Goal: Task Accomplishment & Management: Use online tool/utility

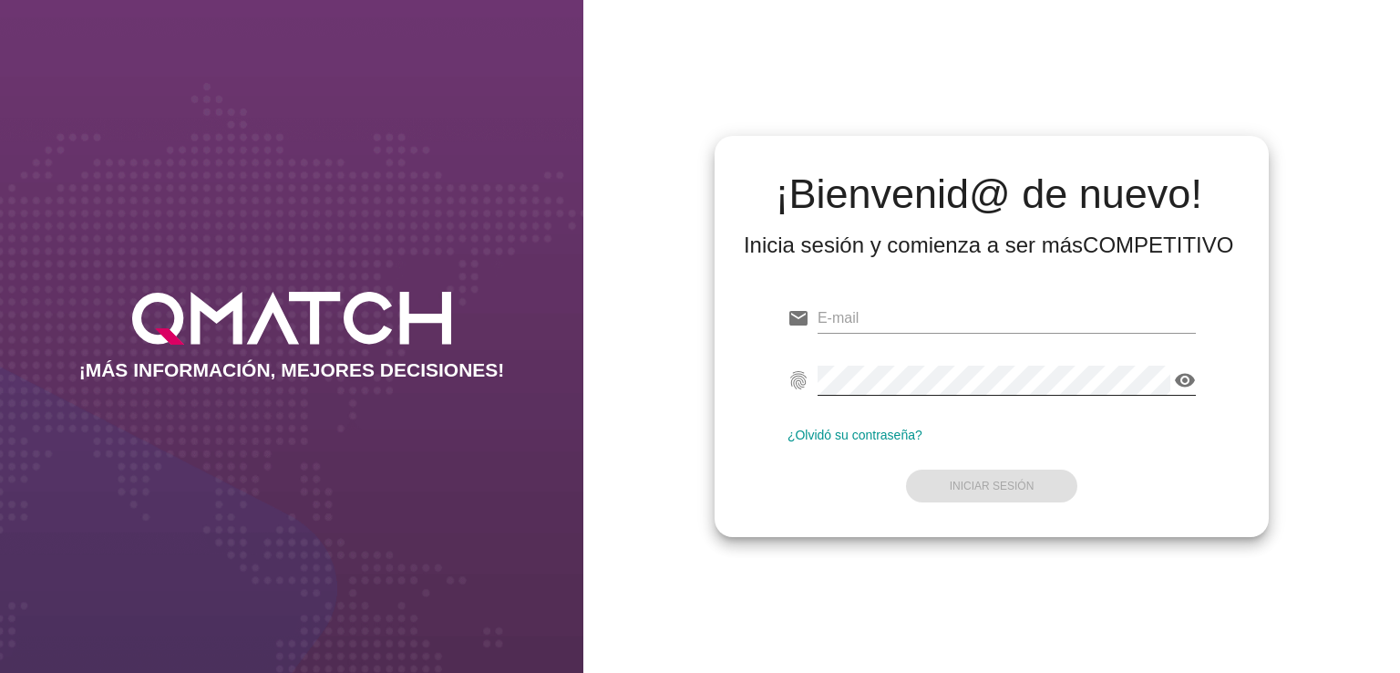
type input "[EMAIL_ADDRESS][PERSON_NAME][DOMAIN_NAME]"
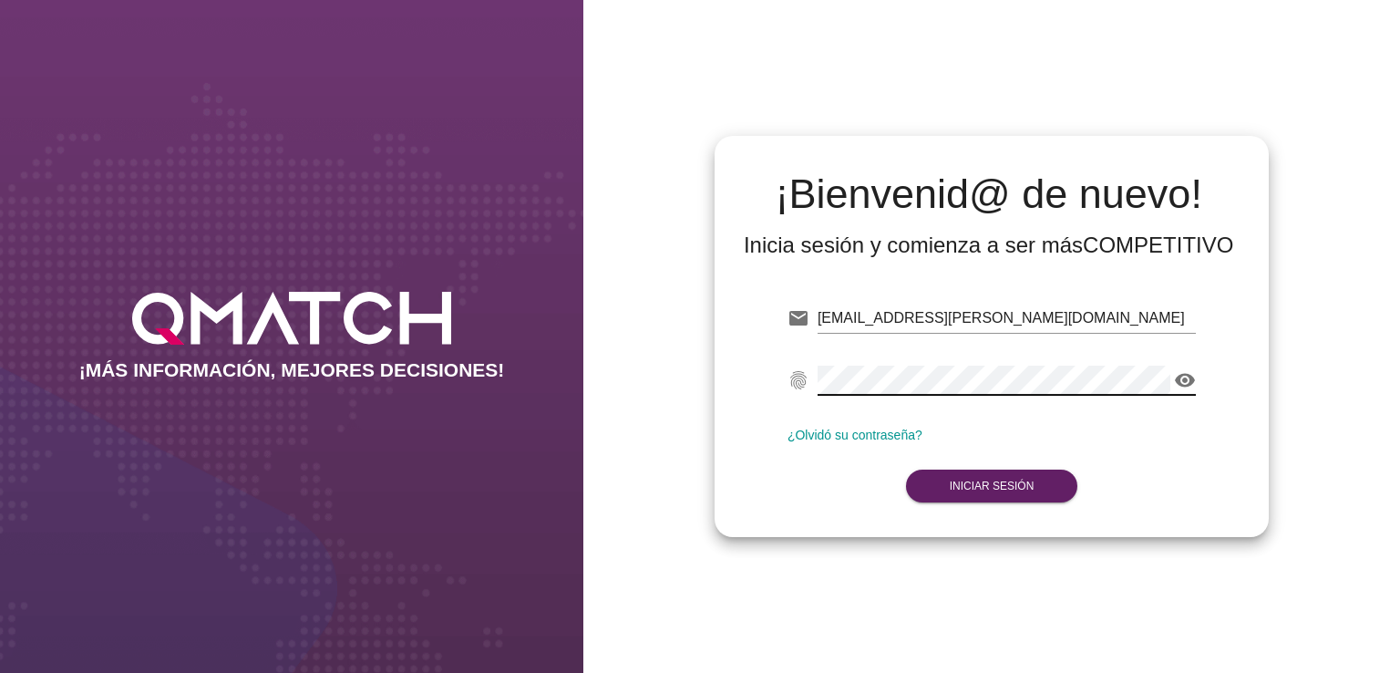
click at [1182, 378] on icon "visibility" at bounding box center [1185, 380] width 22 height 22
click at [993, 474] on button "Iniciar Sesión" at bounding box center [992, 485] width 172 height 33
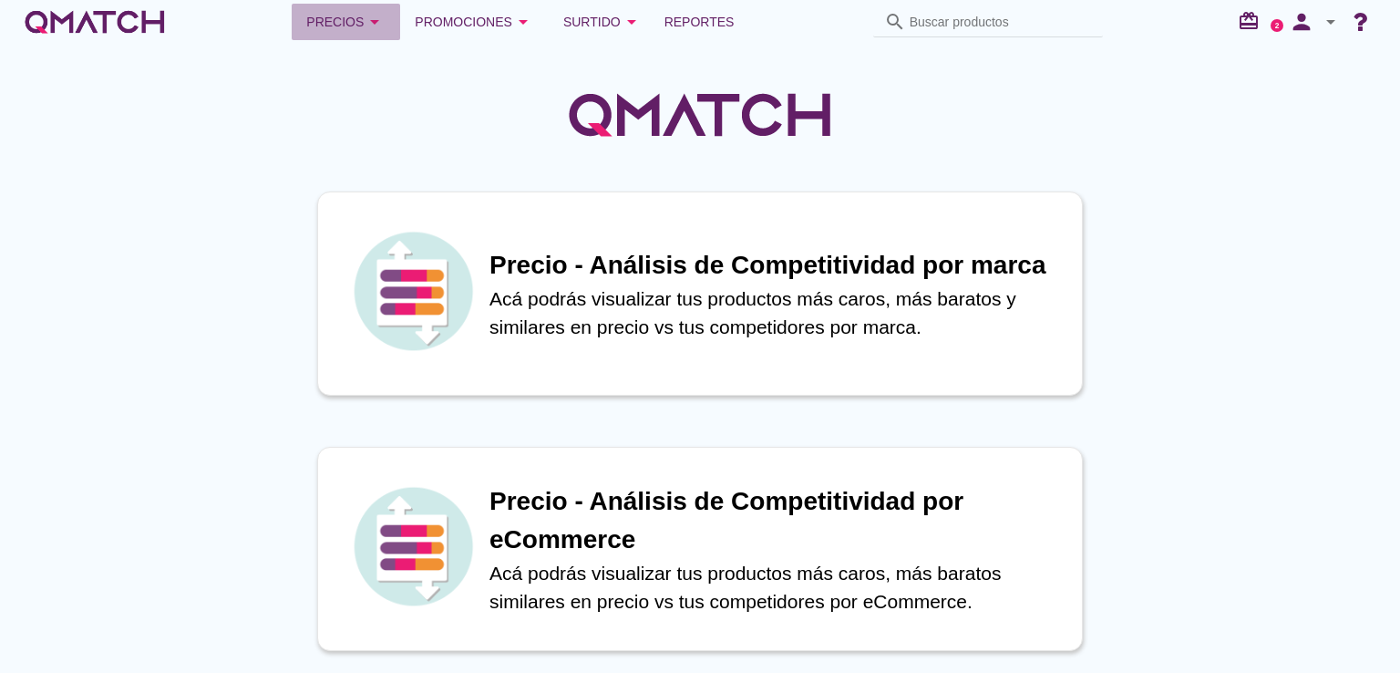
click at [339, 12] on div "Precios arrow_drop_down" at bounding box center [345, 22] width 79 height 22
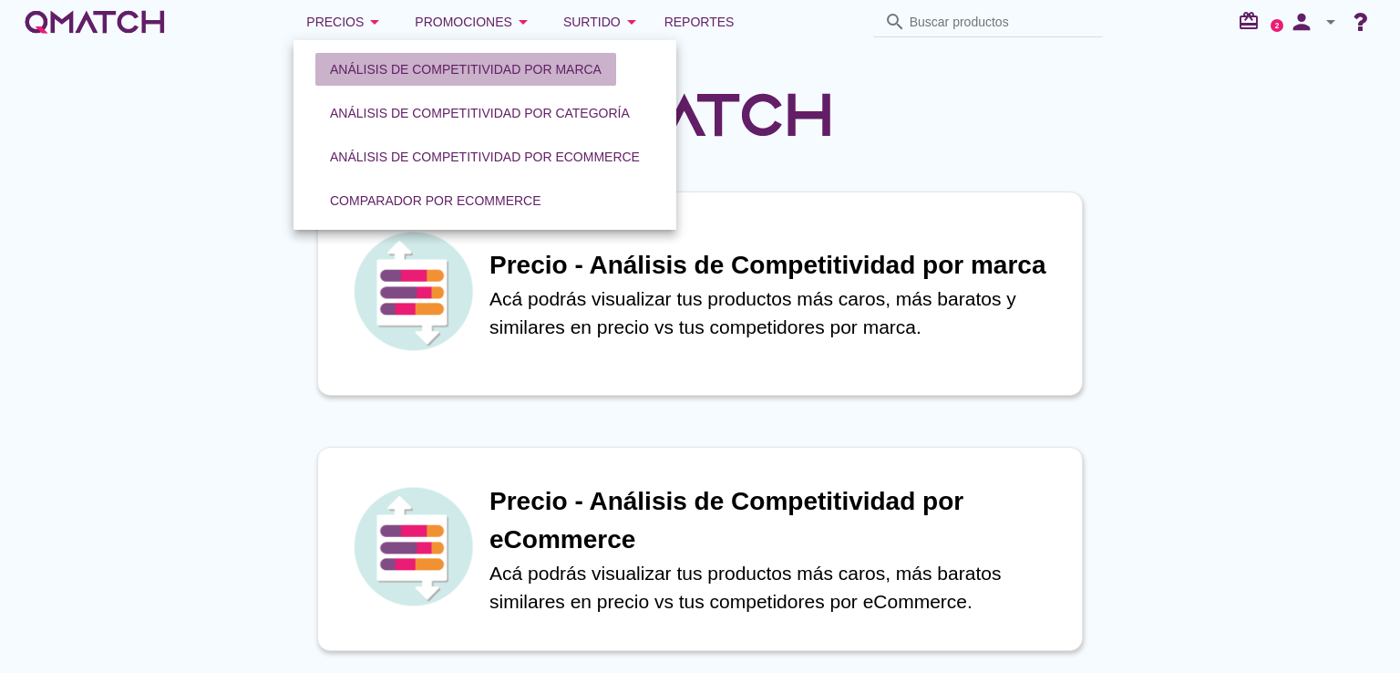
click at [433, 69] on div "Análisis de competitividad por marca" at bounding box center [466, 69] width 272 height 19
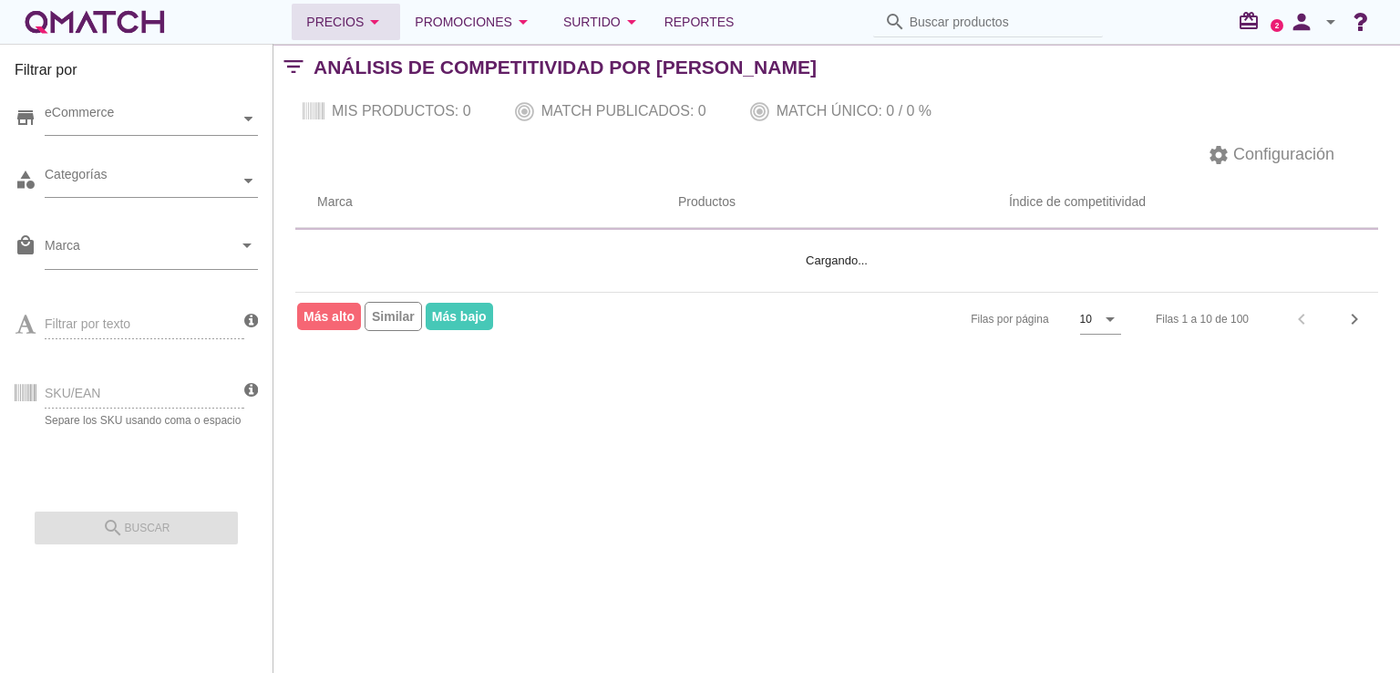
click at [365, 7] on button "Precios arrow_drop_down" at bounding box center [346, 22] width 108 height 36
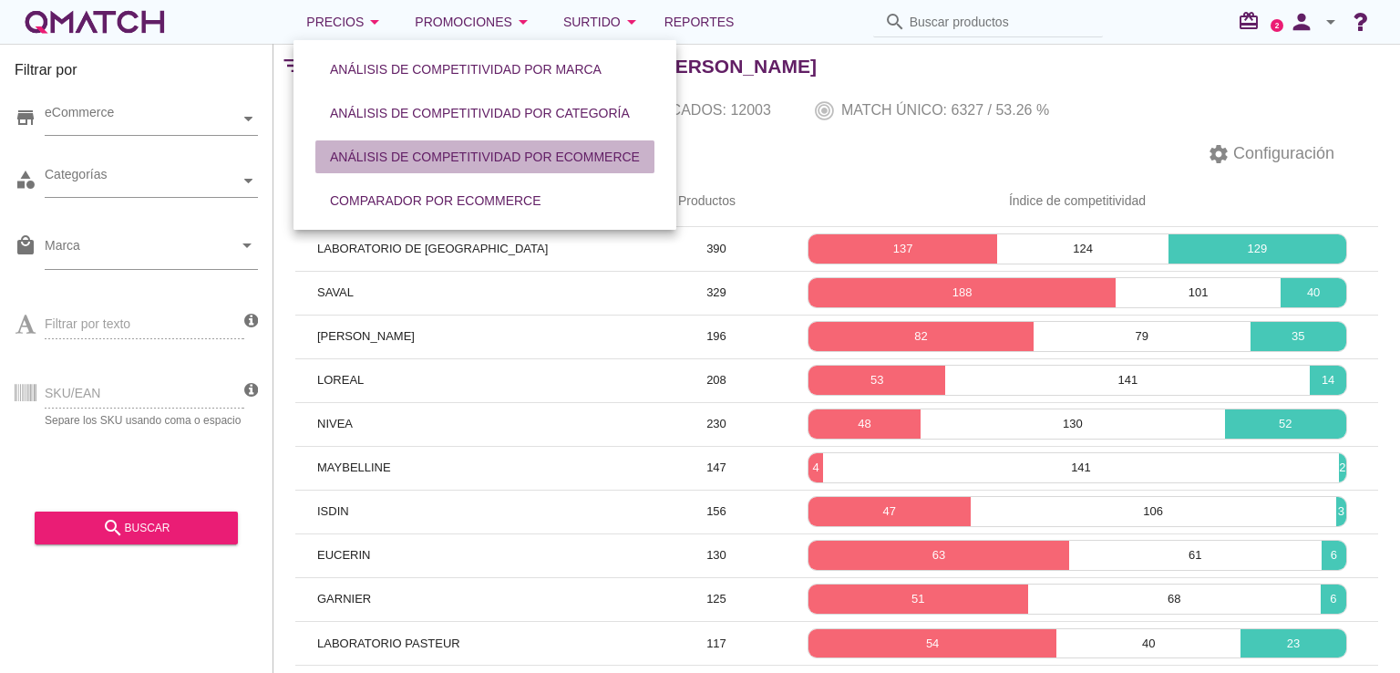
click at [552, 172] on button "Análisis de competitividad por eCommerce" at bounding box center [484, 156] width 339 height 33
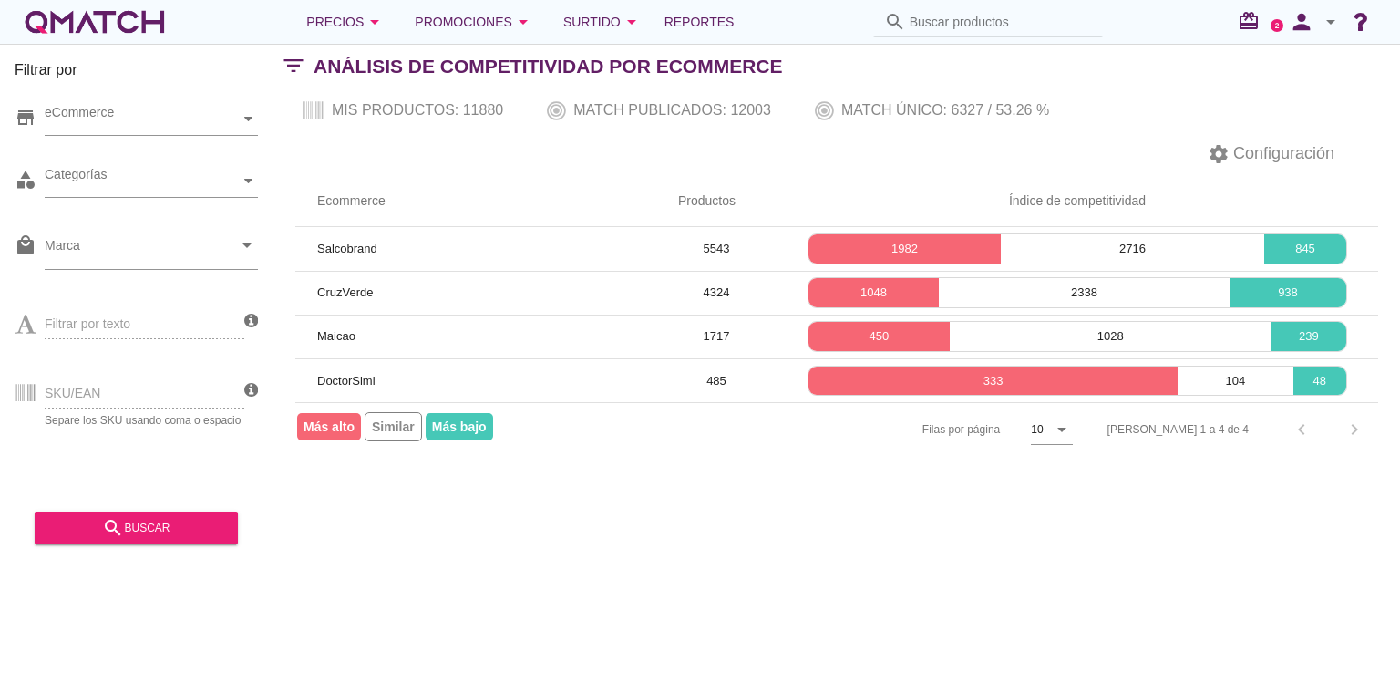
click at [106, 380] on div "SKU/EAN Separe los SKU usando [MEDICAL_DATA] o espacio" at bounding box center [130, 390] width 230 height 69
click at [90, 398] on div "SKU/EAN Separe los SKU usando [MEDICAL_DATA] o espacio" at bounding box center [130, 390] width 230 height 69
click at [507, 28] on div "Promociones arrow_drop_down" at bounding box center [474, 22] width 119 height 22
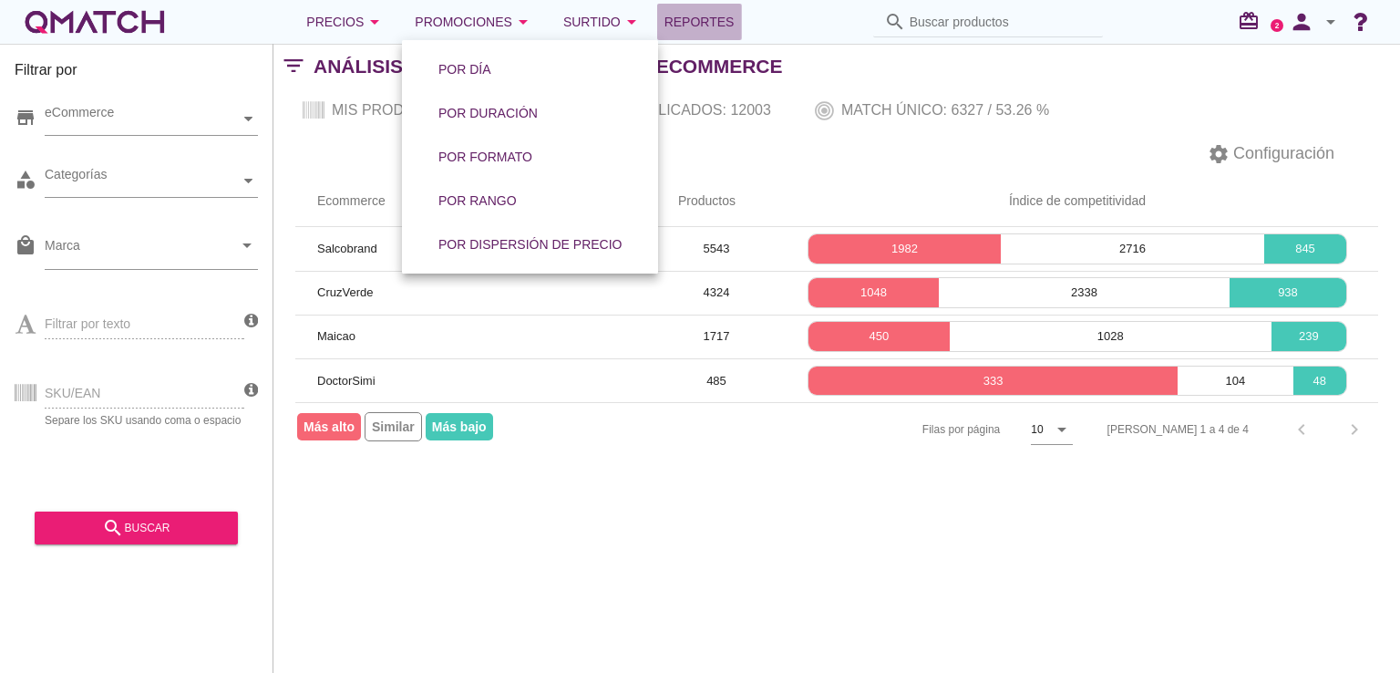
click at [703, 23] on span "Reportes" at bounding box center [699, 22] width 70 height 22
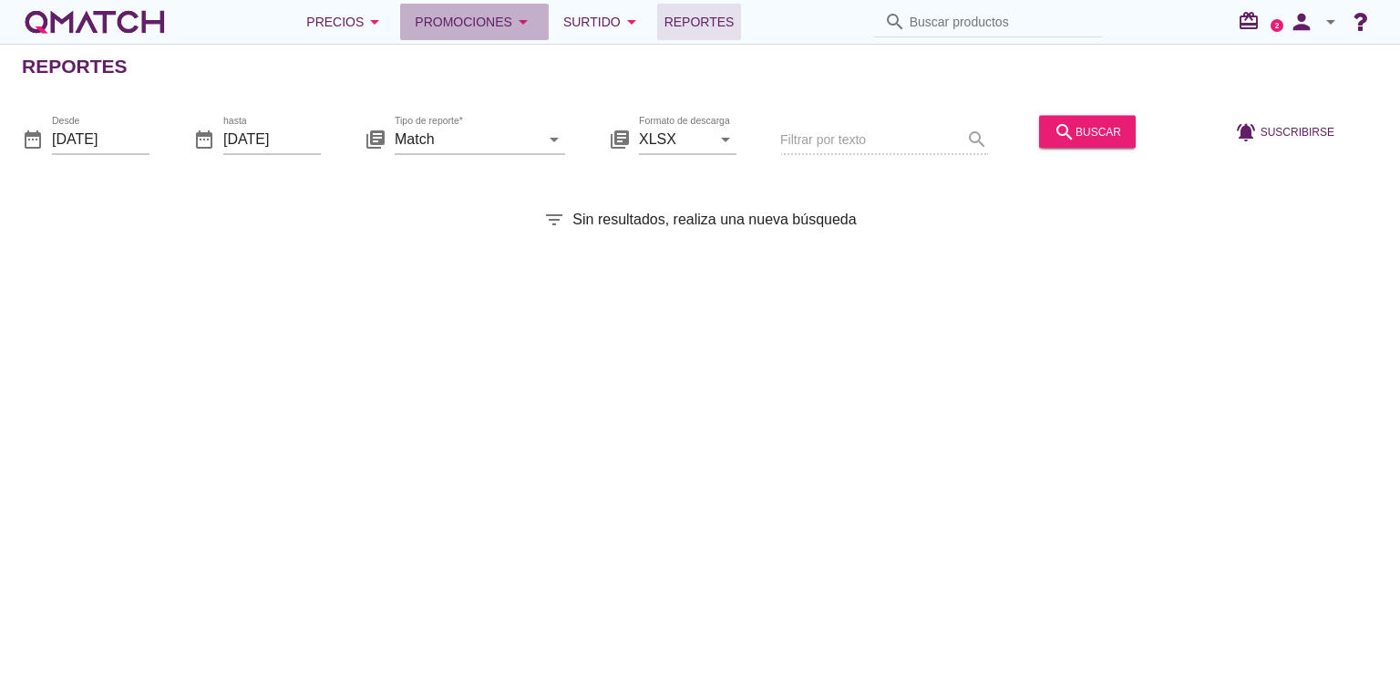
click at [462, 15] on div "Promociones arrow_drop_down" at bounding box center [474, 22] width 119 height 22
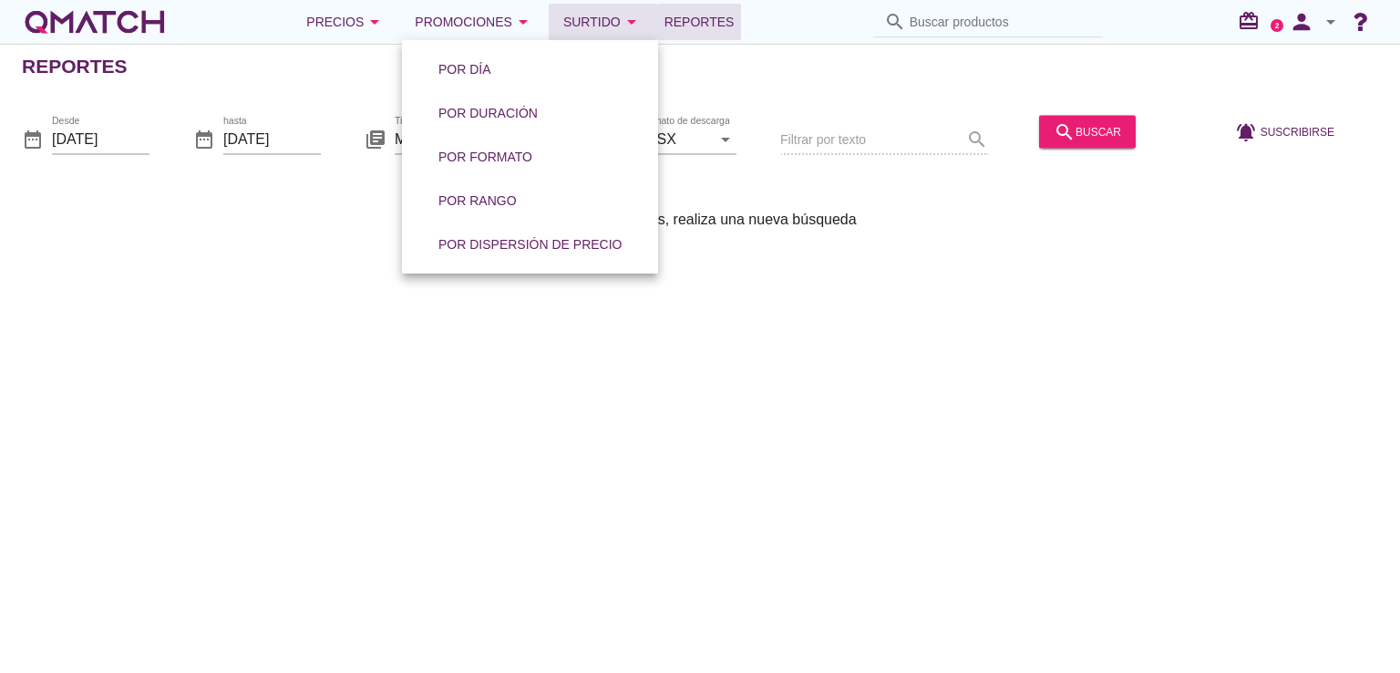
click at [628, 15] on icon "arrow_drop_down" at bounding box center [632, 22] width 22 height 22
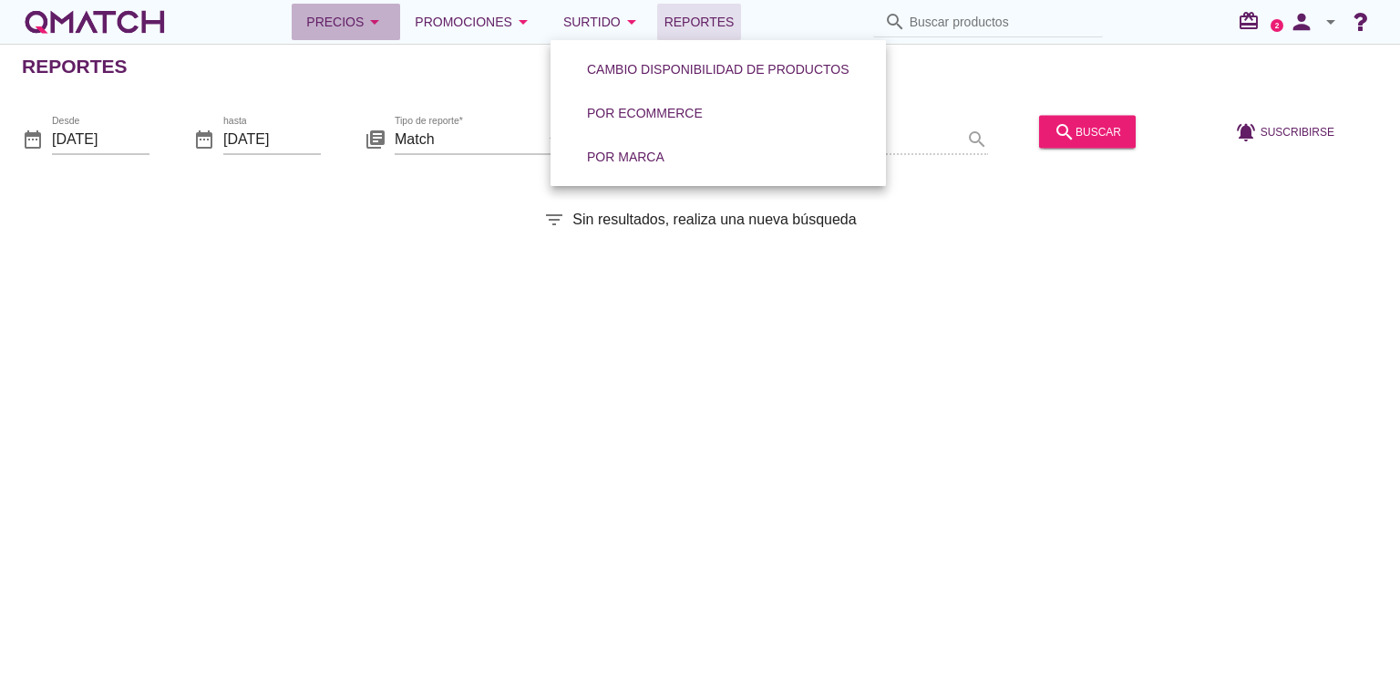
click at [354, 23] on div "Precios arrow_drop_down" at bounding box center [345, 22] width 79 height 22
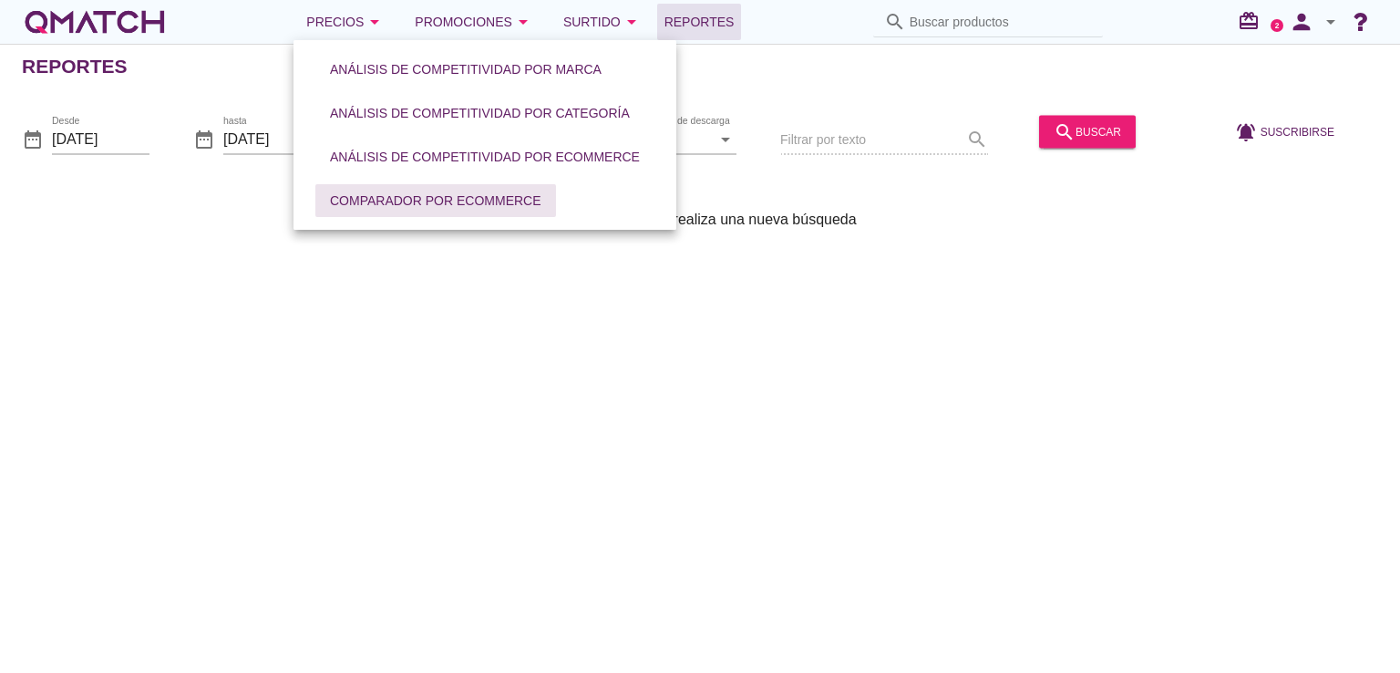
click at [419, 200] on div "Comparador por eCommerce" at bounding box center [435, 200] width 211 height 19
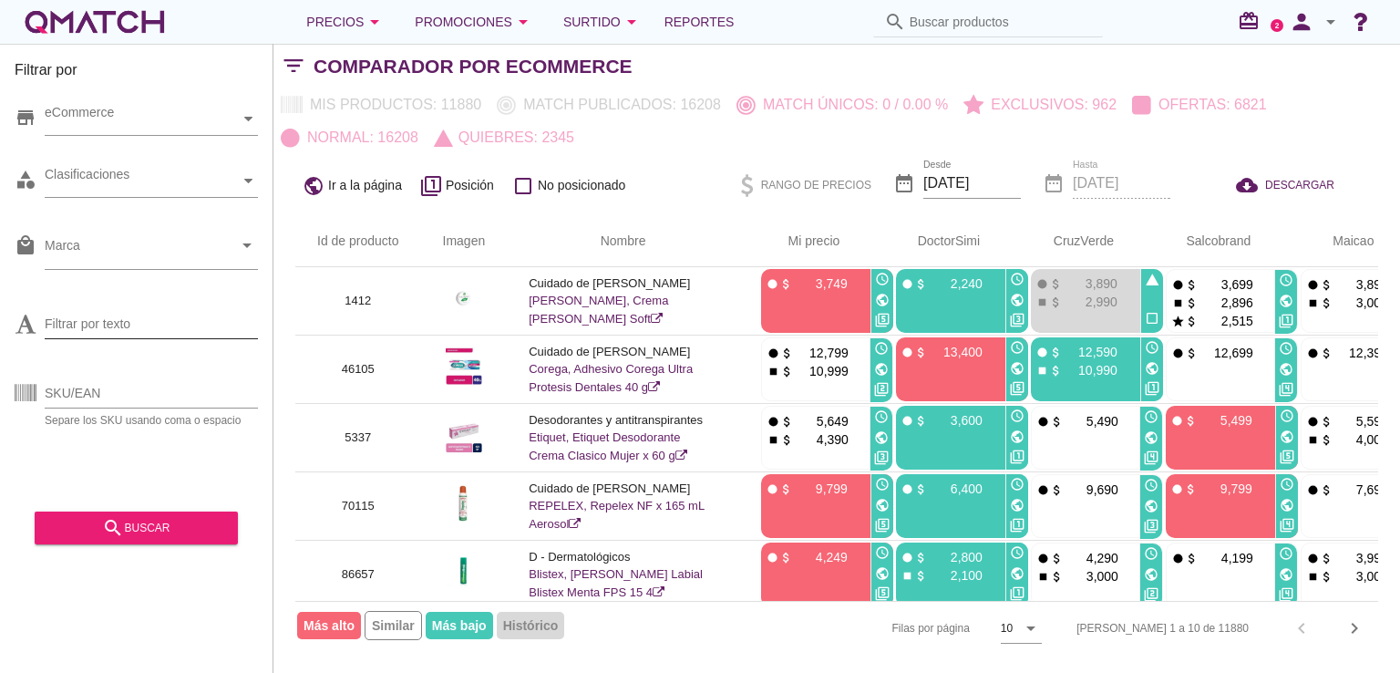
click at [75, 329] on input "Filtrar por texto" at bounding box center [151, 323] width 213 height 29
paste input "65147"
type input "65147"
click at [98, 395] on input "SKU/EAN" at bounding box center [151, 392] width 213 height 29
paste input "65147"
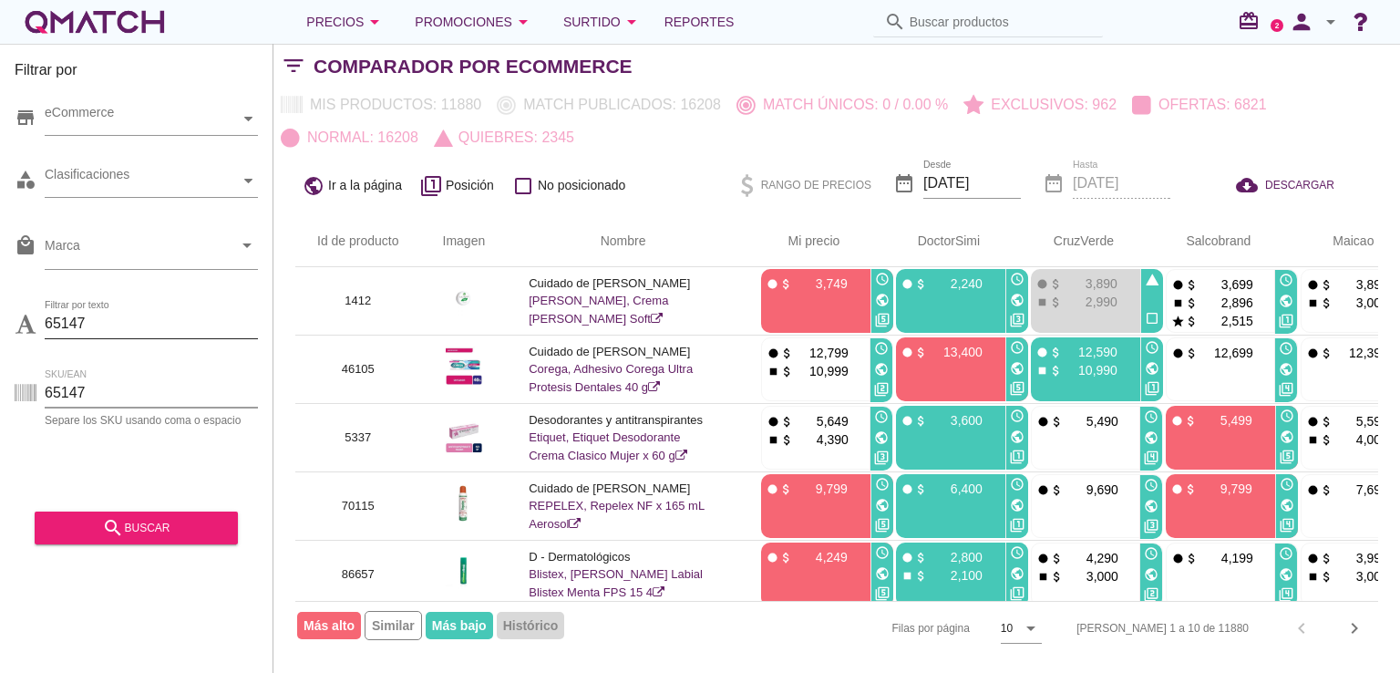
type input "65147"
drag, startPoint x: 79, startPoint y: 322, endPoint x: 5, endPoint y: 316, distance: 74.9
click at [5, 316] on div "Filtrar por store eCommerce category Clasificaciones local_mall Marca arrow_dro…" at bounding box center [136, 358] width 273 height 629
click at [162, 511] on button "search buscar" at bounding box center [136, 527] width 203 height 33
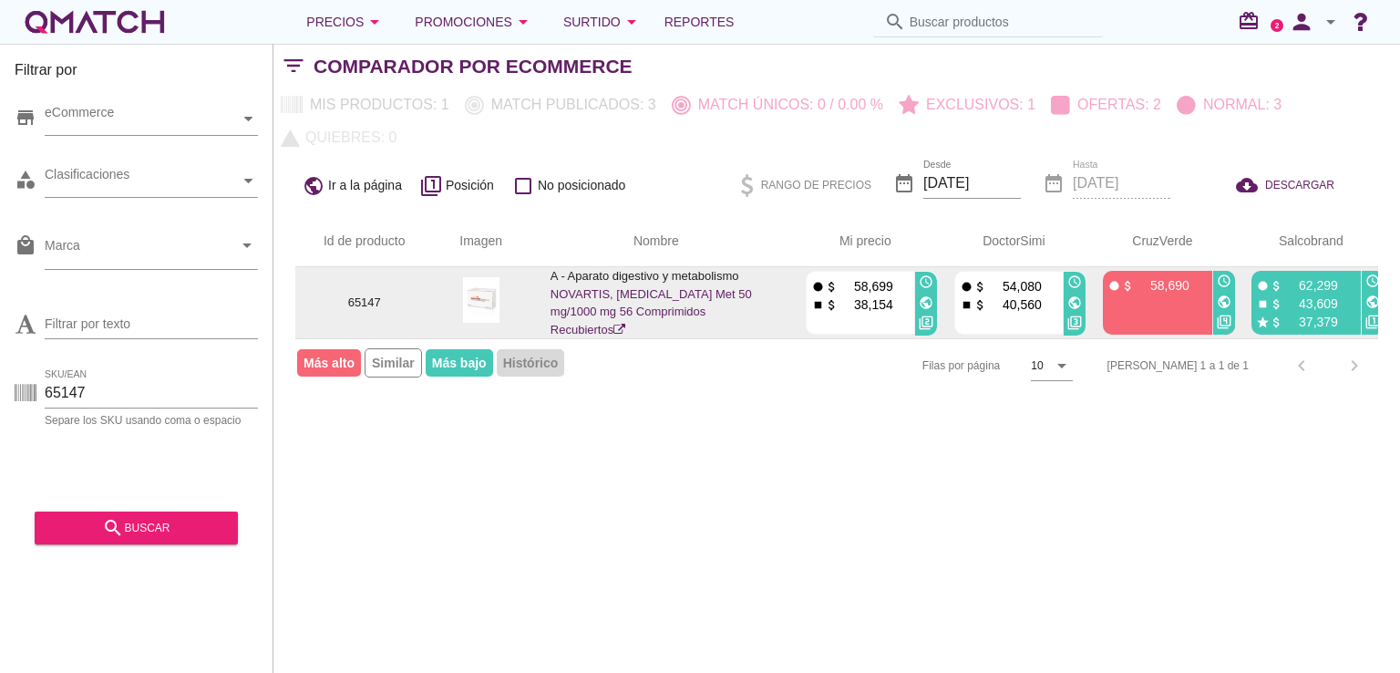
click at [1223, 294] on icon "public" at bounding box center [1224, 301] width 15 height 15
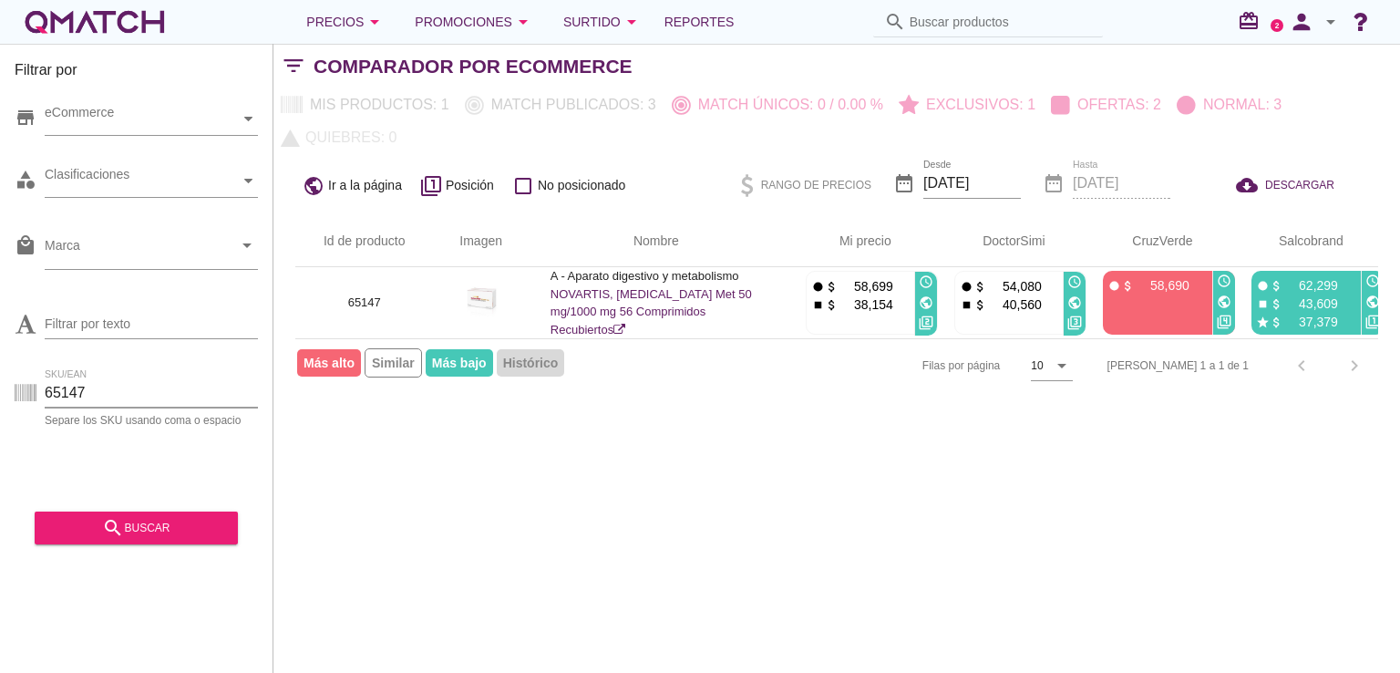
drag, startPoint x: 84, startPoint y: 396, endPoint x: 35, endPoint y: 396, distance: 49.2
click at [35, 396] on div "SKU/EAN 65147 Separe los SKU usando [MEDICAL_DATA] o espacio" at bounding box center [136, 396] width 243 height 58
paste input "78759"
click at [154, 526] on div "search buscar" at bounding box center [136, 528] width 174 height 22
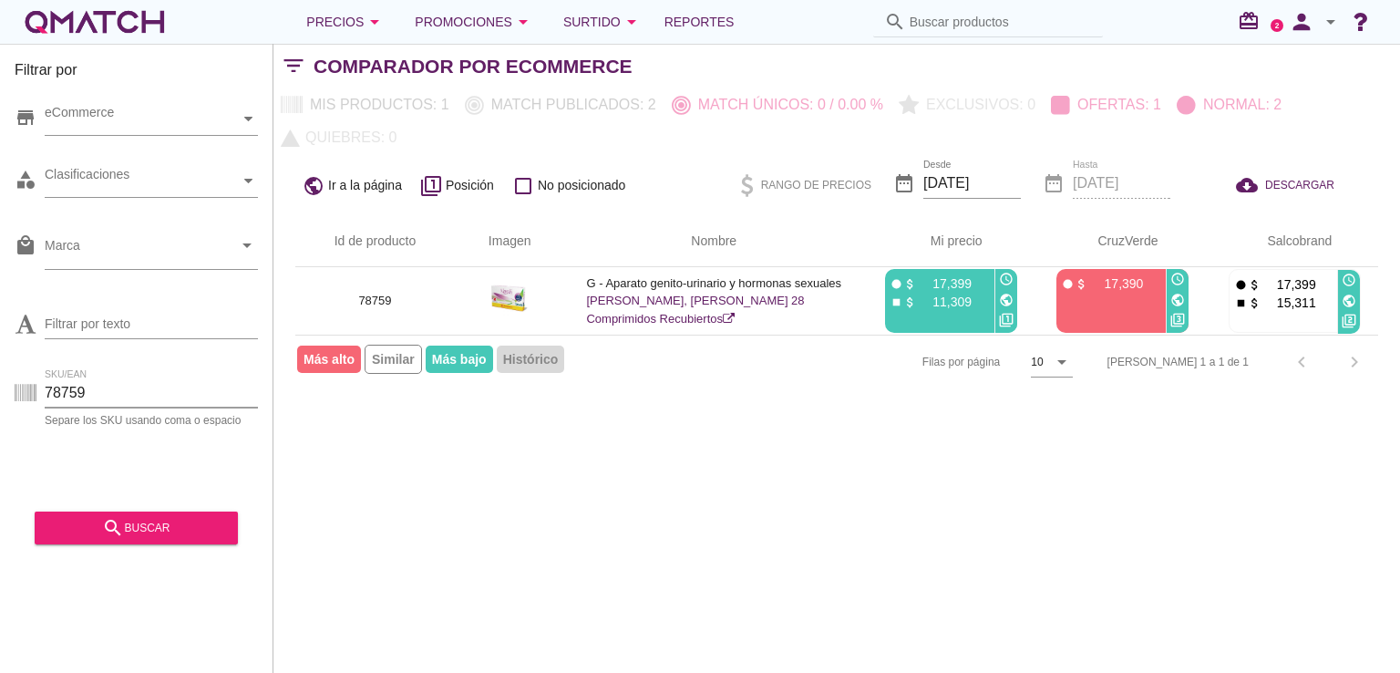
drag, startPoint x: 117, startPoint y: 395, endPoint x: 44, endPoint y: 395, distance: 72.9
click at [51, 395] on input "78759" at bounding box center [151, 392] width 213 height 29
click at [103, 397] on input "78759" at bounding box center [151, 392] width 213 height 29
drag, startPoint x: 105, startPoint y: 391, endPoint x: 13, endPoint y: 391, distance: 92.0
click at [13, 391] on div "Filtrar por store eCommerce category Clasificaciones local_mall Marca arrow_dro…" at bounding box center [136, 358] width 273 height 629
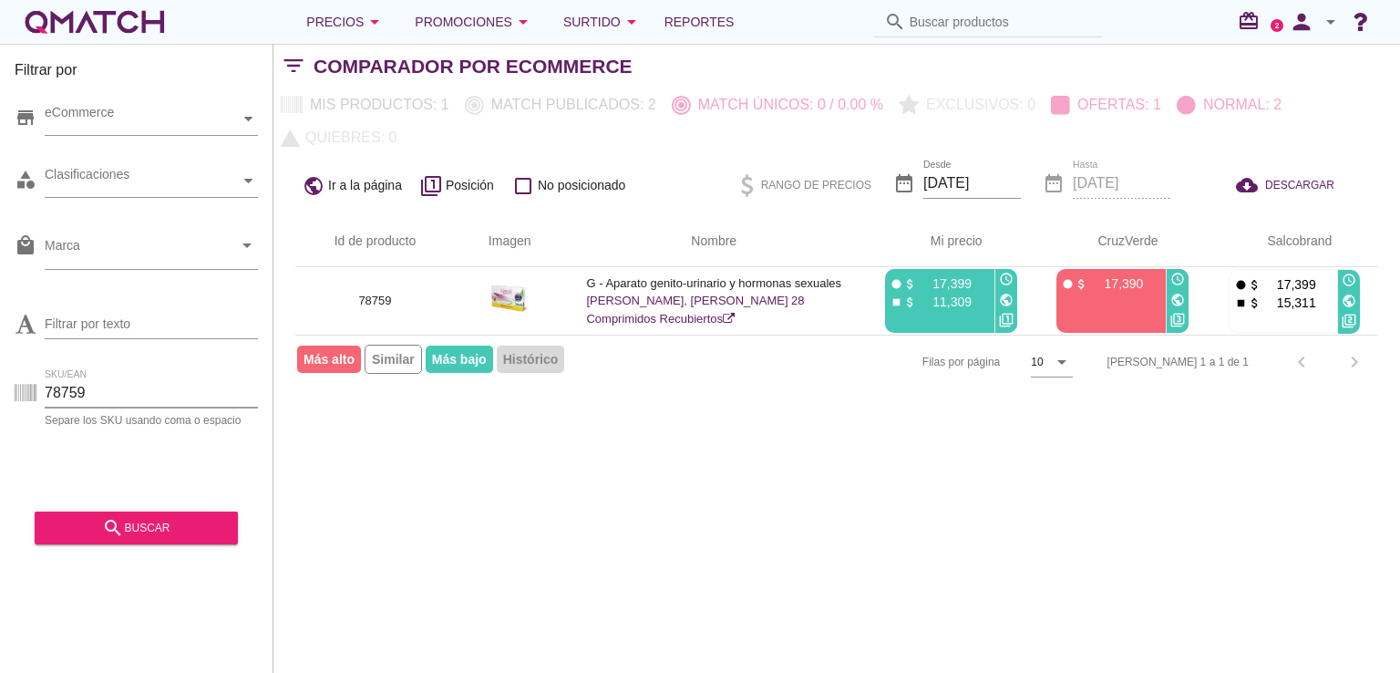
paste input "83518"
click at [182, 525] on div "search buscar" at bounding box center [136, 528] width 174 height 22
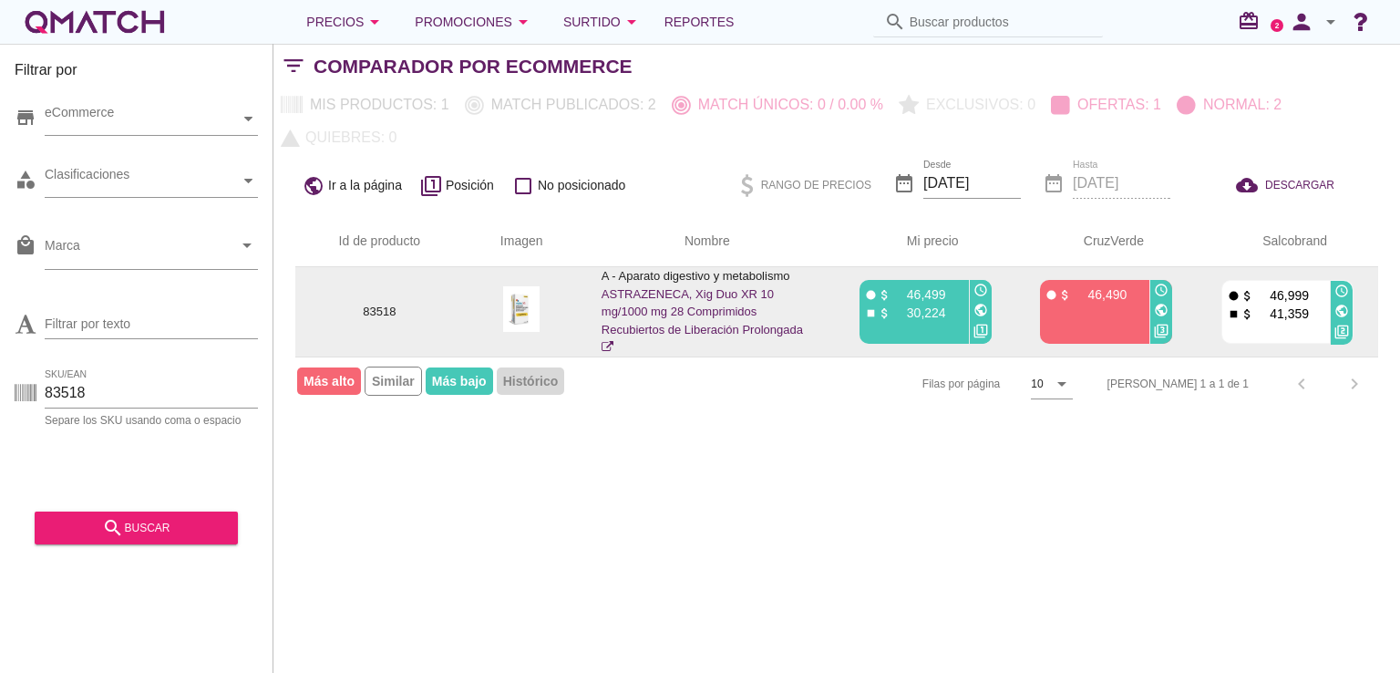
click at [1162, 312] on icon "public" at bounding box center [1161, 310] width 15 height 15
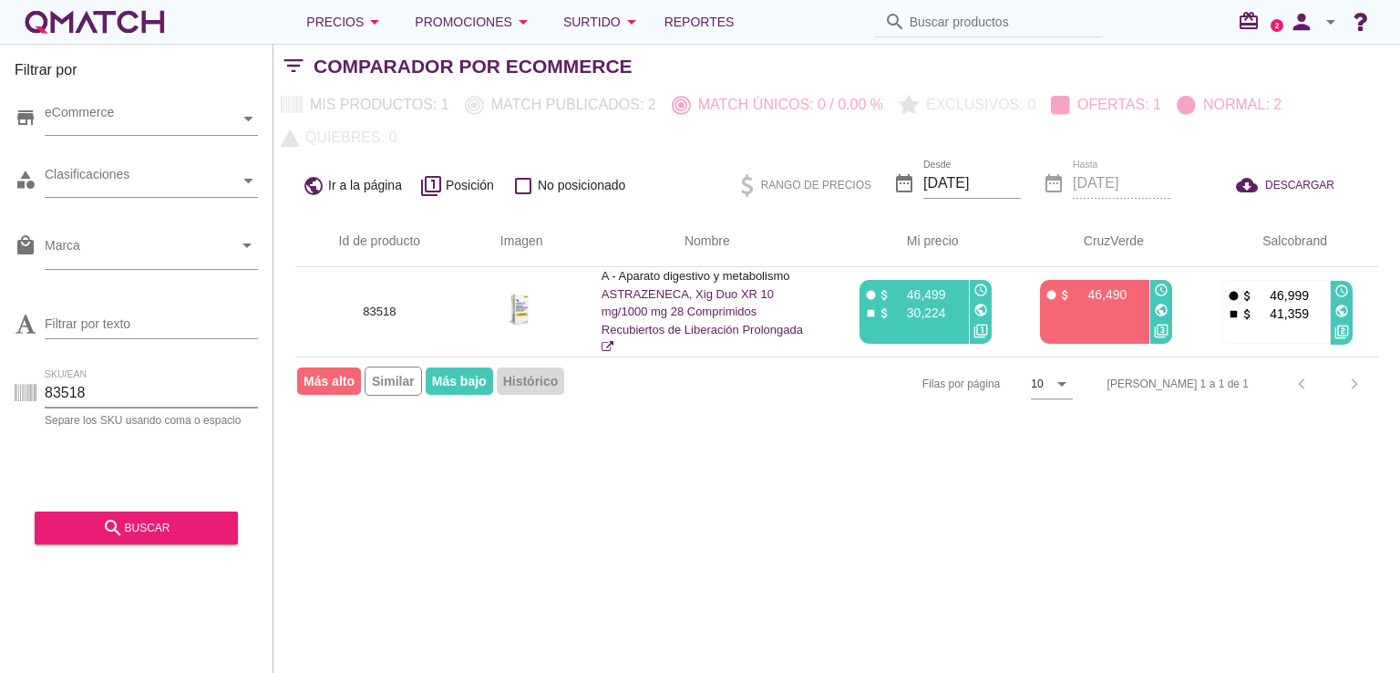
drag, startPoint x: 103, startPoint y: 394, endPoint x: 0, endPoint y: 395, distance: 103.0
click at [0, 395] on div "Filtrar por store eCommerce category Clasificaciones local_mall Marca arrow_dro…" at bounding box center [136, 358] width 273 height 629
paste input "91263"
click at [121, 526] on icon "search" at bounding box center [113, 528] width 22 height 22
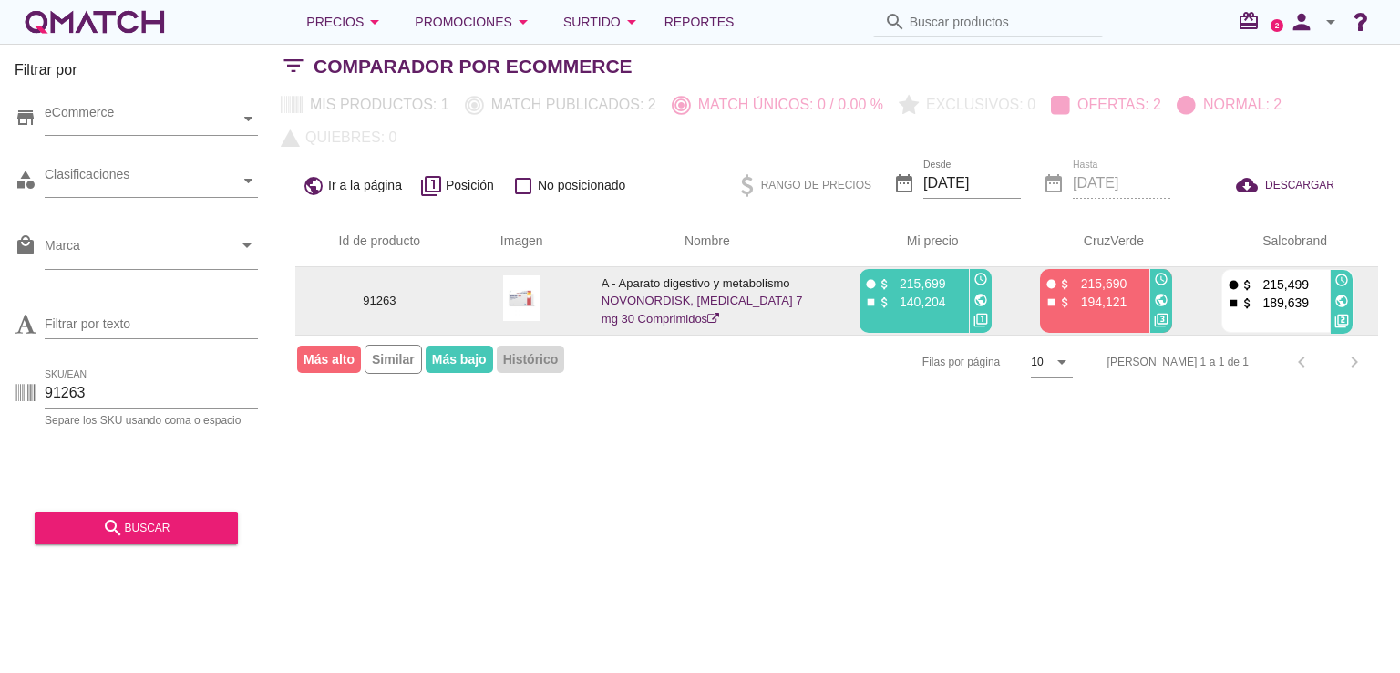
click at [1160, 298] on icon "public" at bounding box center [1161, 300] width 15 height 15
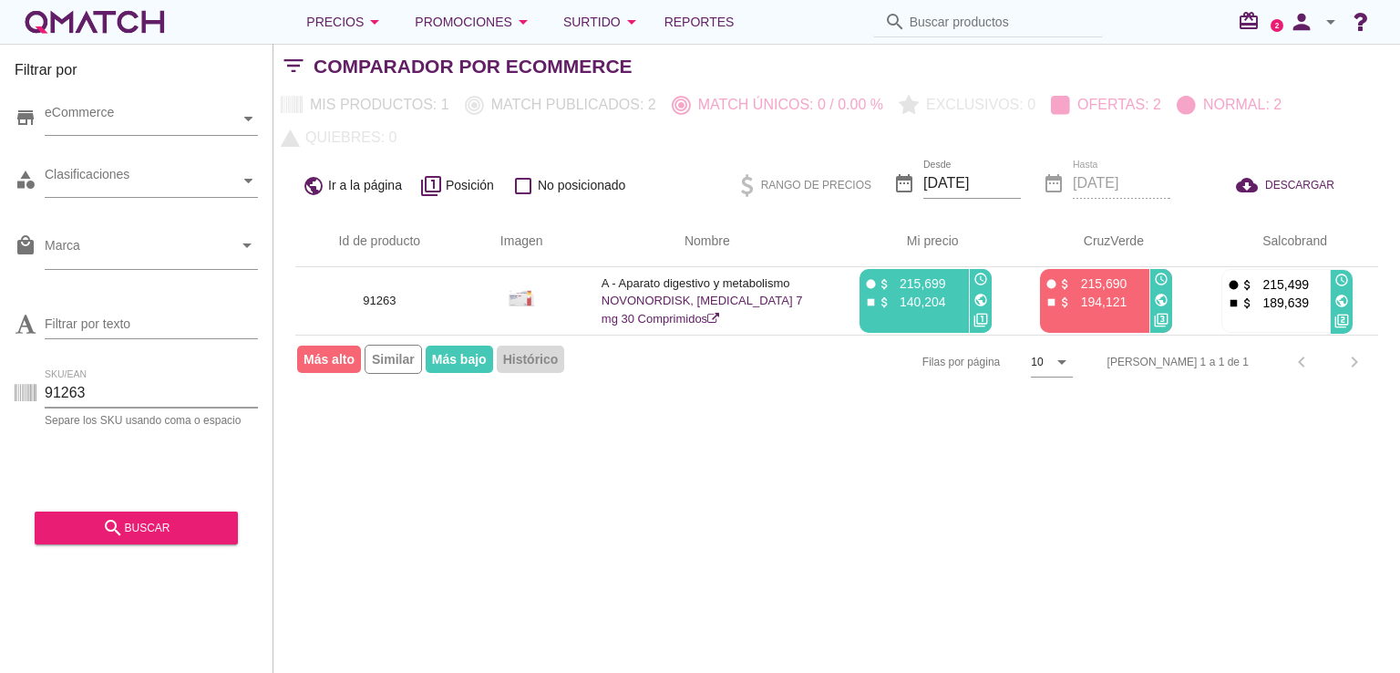
drag, startPoint x: 62, startPoint y: 392, endPoint x: 26, endPoint y: 388, distance: 36.6
click at [22, 389] on div "SKU/EAN 91263 Separe los SKU usando [MEDICAL_DATA] o espacio" at bounding box center [136, 396] width 243 height 58
paste input "82355"
click at [146, 531] on div "search buscar" at bounding box center [136, 528] width 174 height 22
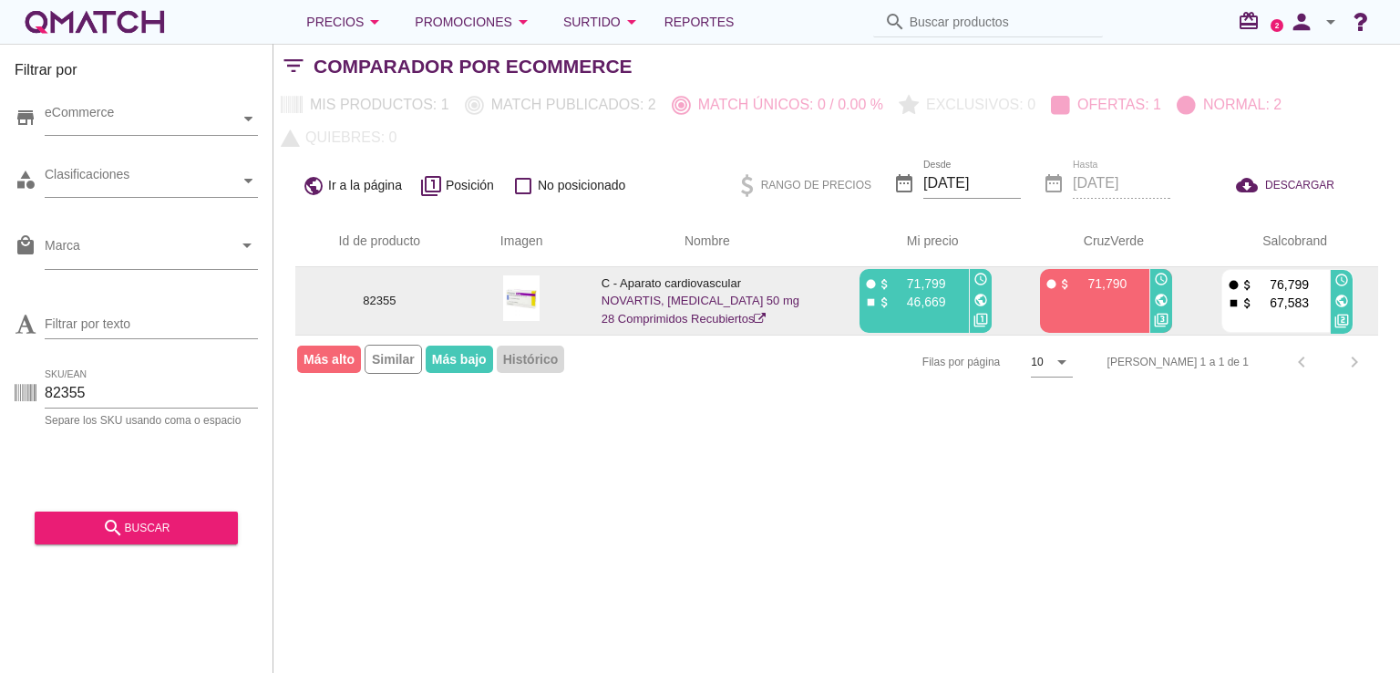
click at [1166, 303] on icon "public" at bounding box center [1161, 300] width 15 height 15
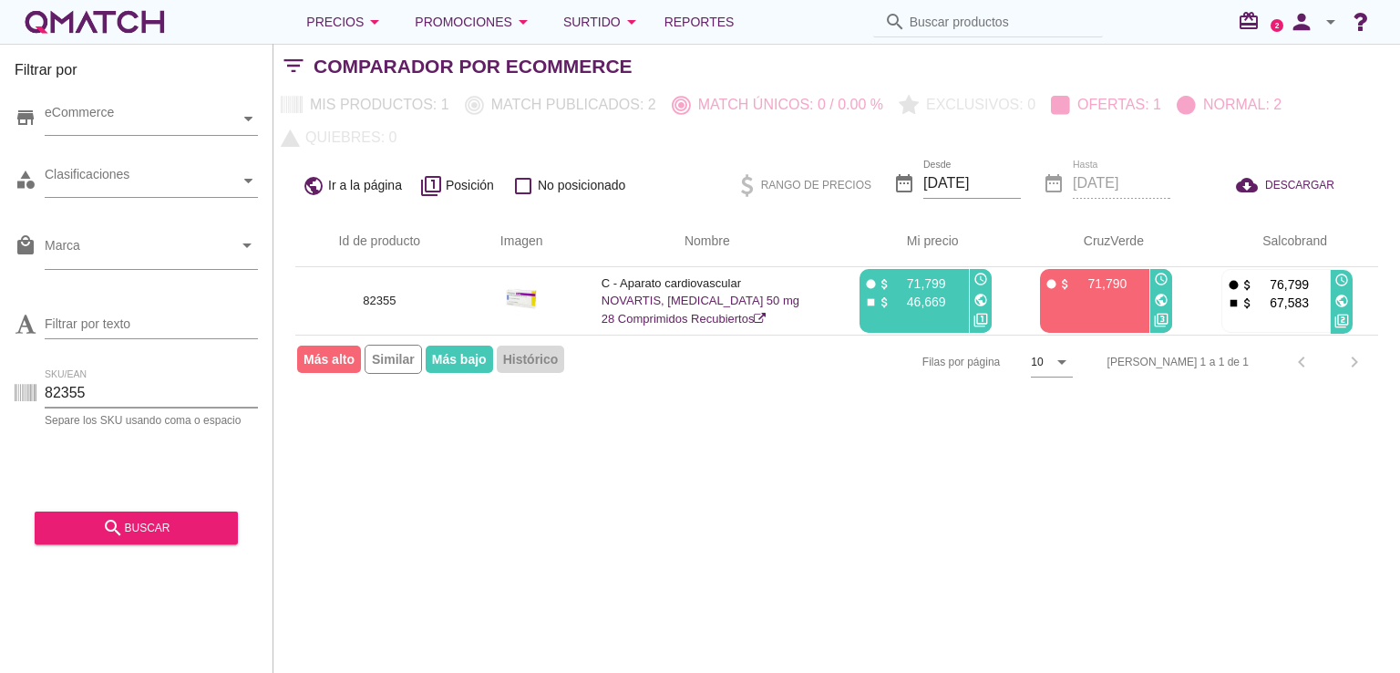
drag, startPoint x: 97, startPoint y: 380, endPoint x: 14, endPoint y: 376, distance: 83.0
click at [14, 376] on div "Filtrar por store eCommerce category Clasificaciones local_mall Marca arrow_dro…" at bounding box center [136, 358] width 273 height 629
paste input "0612"
type input "80612"
click at [133, 519] on div "search buscar" at bounding box center [136, 528] width 174 height 22
